Goal: Task Accomplishment & Management: Use online tool/utility

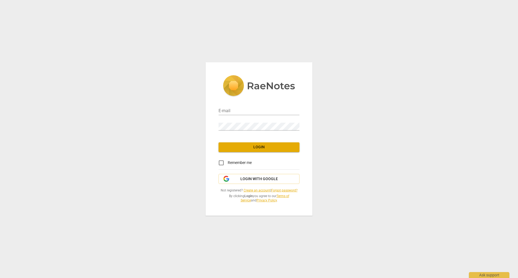
type input "[EMAIL_ADDRESS][DOMAIN_NAME]"
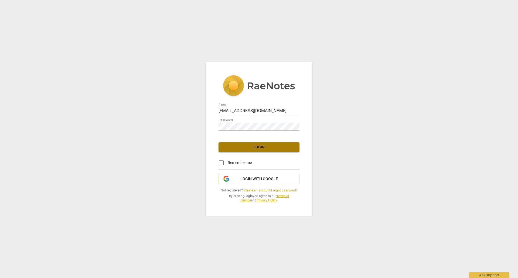
click at [249, 145] on span "Login" at bounding box center [259, 147] width 72 height 5
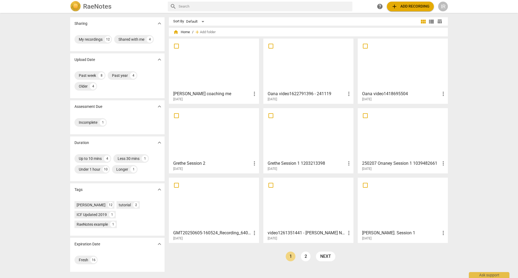
click at [233, 149] on div at bounding box center [214, 134] width 86 height 48
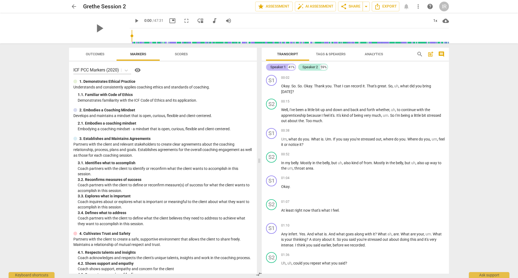
click at [291, 66] on div "41%" at bounding box center [291, 66] width 7 height 5
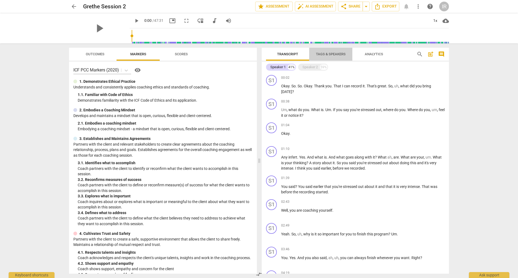
click at [330, 52] on span "Tags & Speakers" at bounding box center [331, 54] width 30 height 4
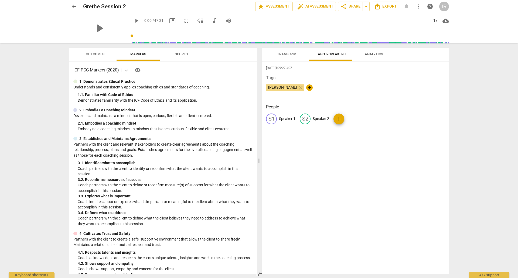
click at [287, 117] on p "Speaker 1" at bounding box center [287, 119] width 16 height 6
type input "Ina"
click at [351, 117] on p "Speaker 2" at bounding box center [356, 119] width 16 height 6
type input "Grethe"
click at [372, 158] on div "[DATE]T09:27:40Z Tags [PERSON_NAME] close + People IN Ina edit Grethe delete add" at bounding box center [355, 168] width 187 height 212
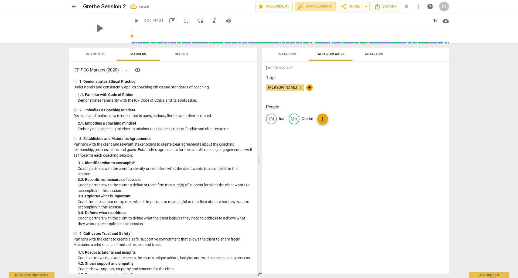
click at [316, 3] on button "auto_fix_high AI Assessment" at bounding box center [315, 7] width 41 height 10
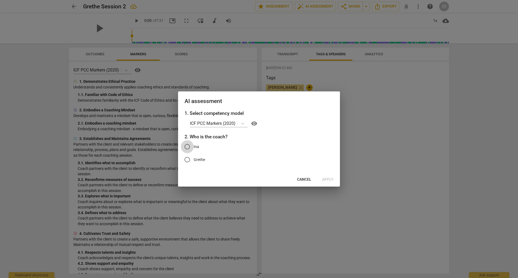
click at [189, 146] on input "Ina" at bounding box center [187, 146] width 13 height 13
radio input "true"
click at [328, 179] on span "Apply" at bounding box center [327, 179] width 11 height 5
